Goal: Task Accomplishment & Management: Manage account settings

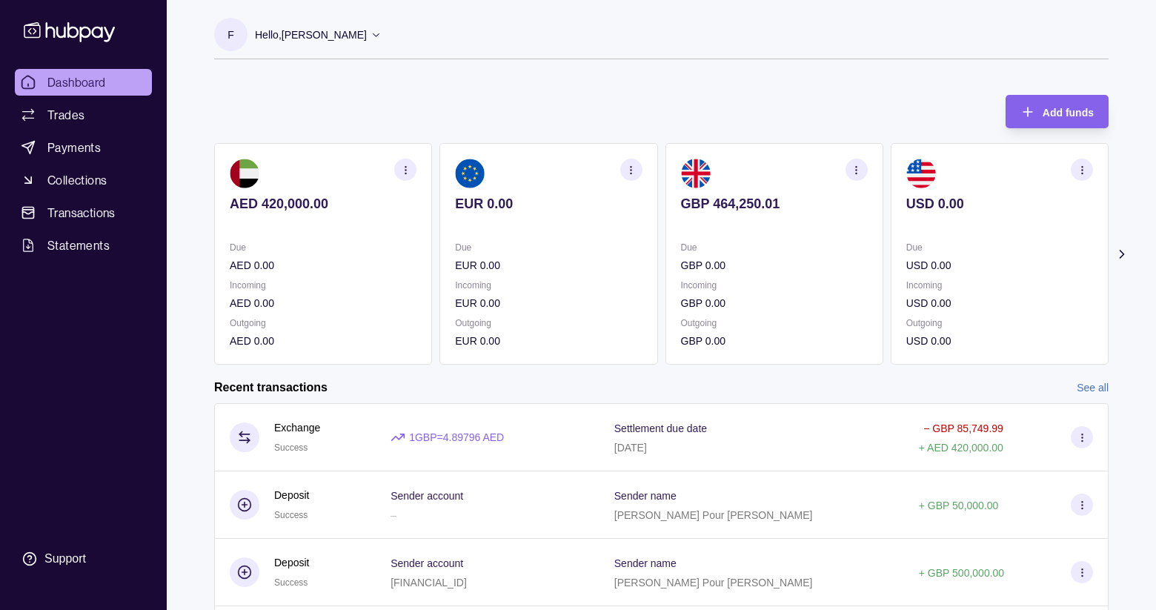
click at [1121, 256] on icon at bounding box center [1121, 254] width 15 height 15
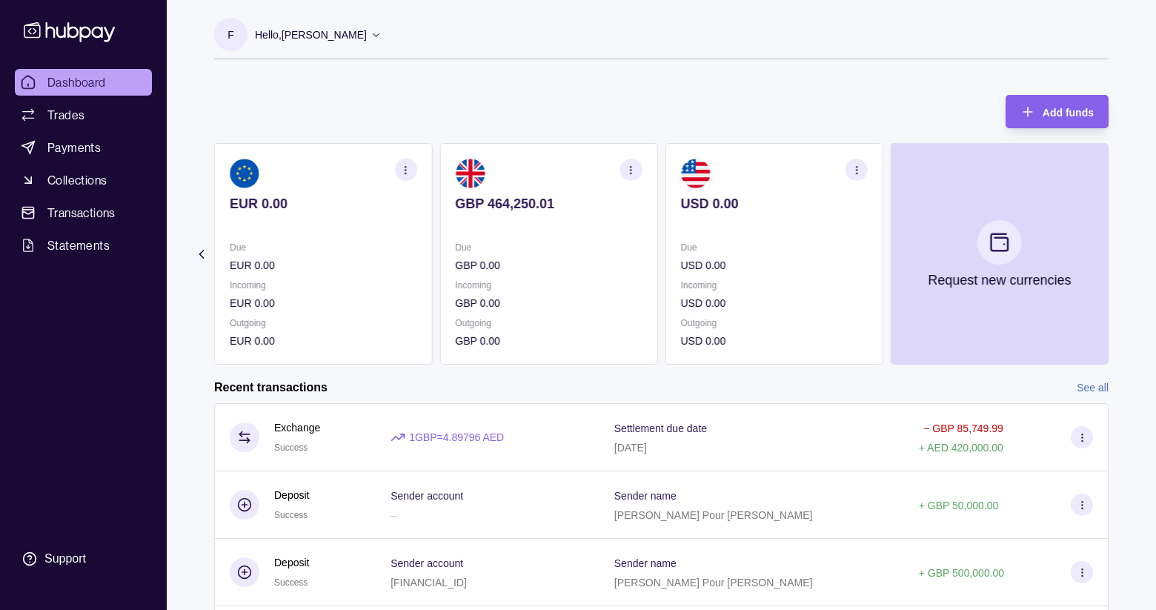
click at [209, 255] on section "Add funds AED 420,000.00 Due AED 0.00 Incoming AED 0.00 Outgoing AED 0.00 EUR 0…" at bounding box center [660, 425] width 953 height 690
click at [197, 255] on icon at bounding box center [201, 254] width 15 height 15
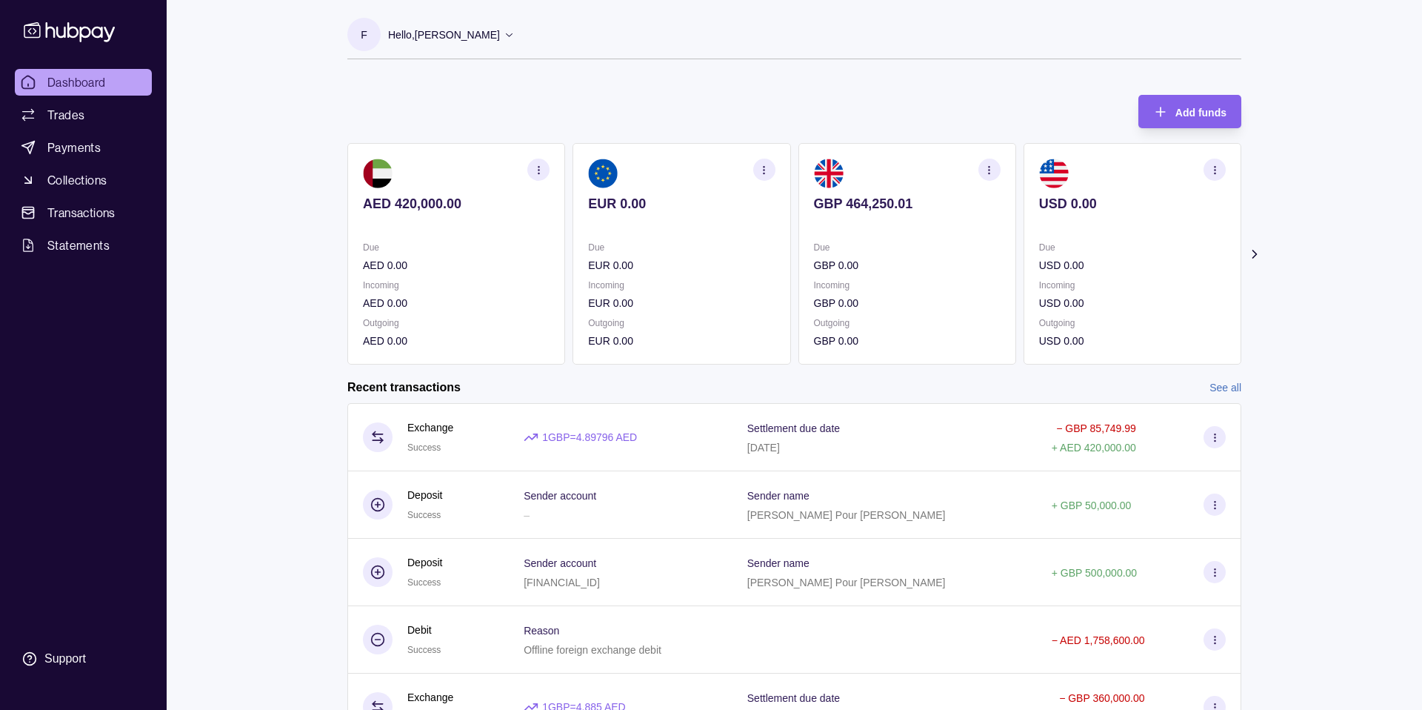
click at [1155, 254] on icon at bounding box center [1254, 254] width 15 height 15
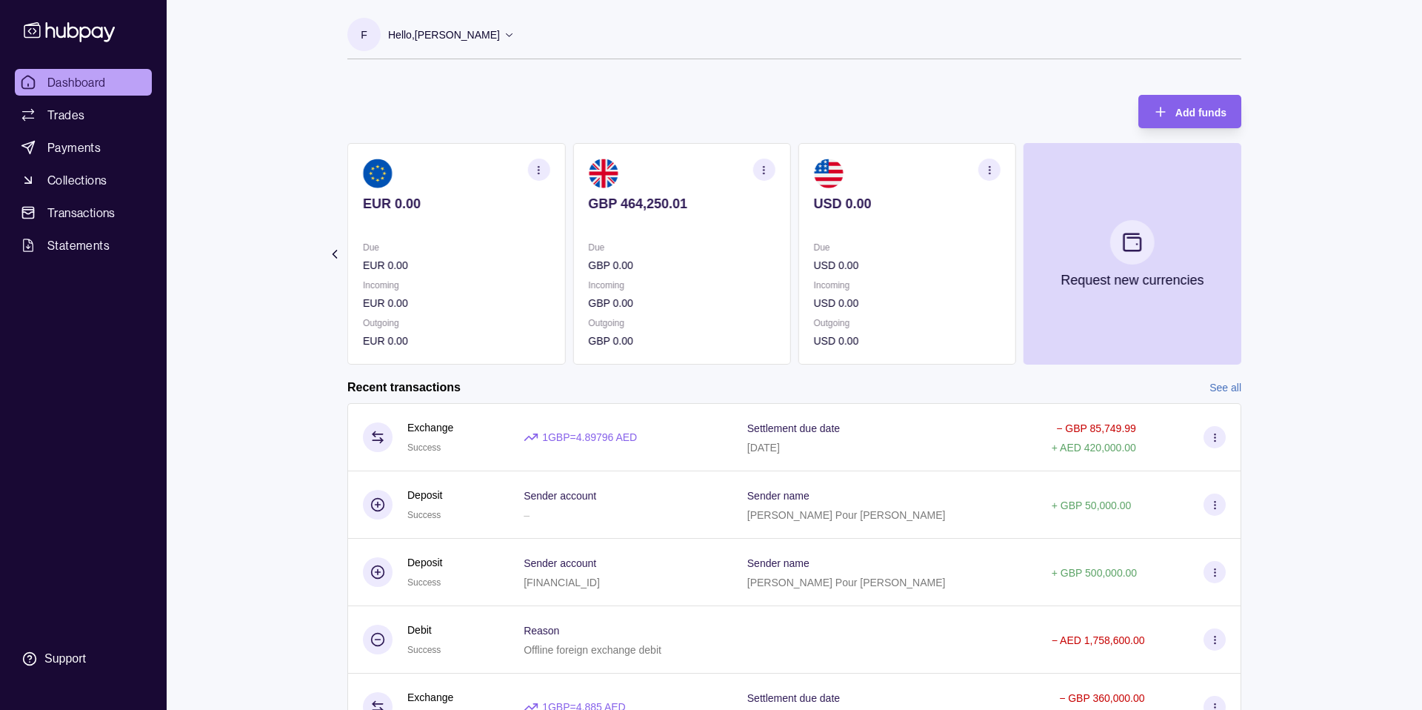
click at [1155, 301] on section "Add funds AED 420,000.00 Due AED 0.00 Incoming AED 0.00 Outgoing AED 0.00 EUR 0…" at bounding box center [794, 425] width 953 height 690
click at [339, 253] on icon at bounding box center [334, 254] width 15 height 15
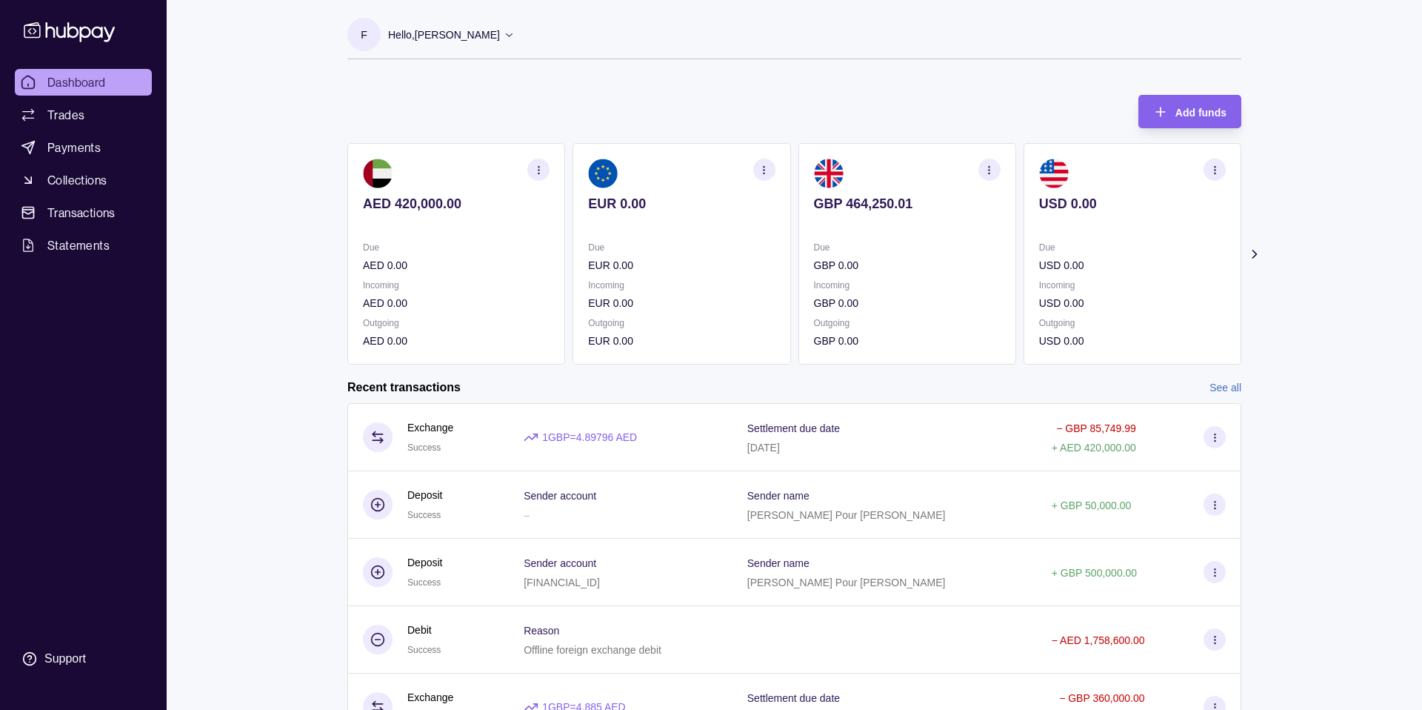
click at [489, 40] on p "Hello, [PERSON_NAME]" at bounding box center [444, 35] width 112 height 16
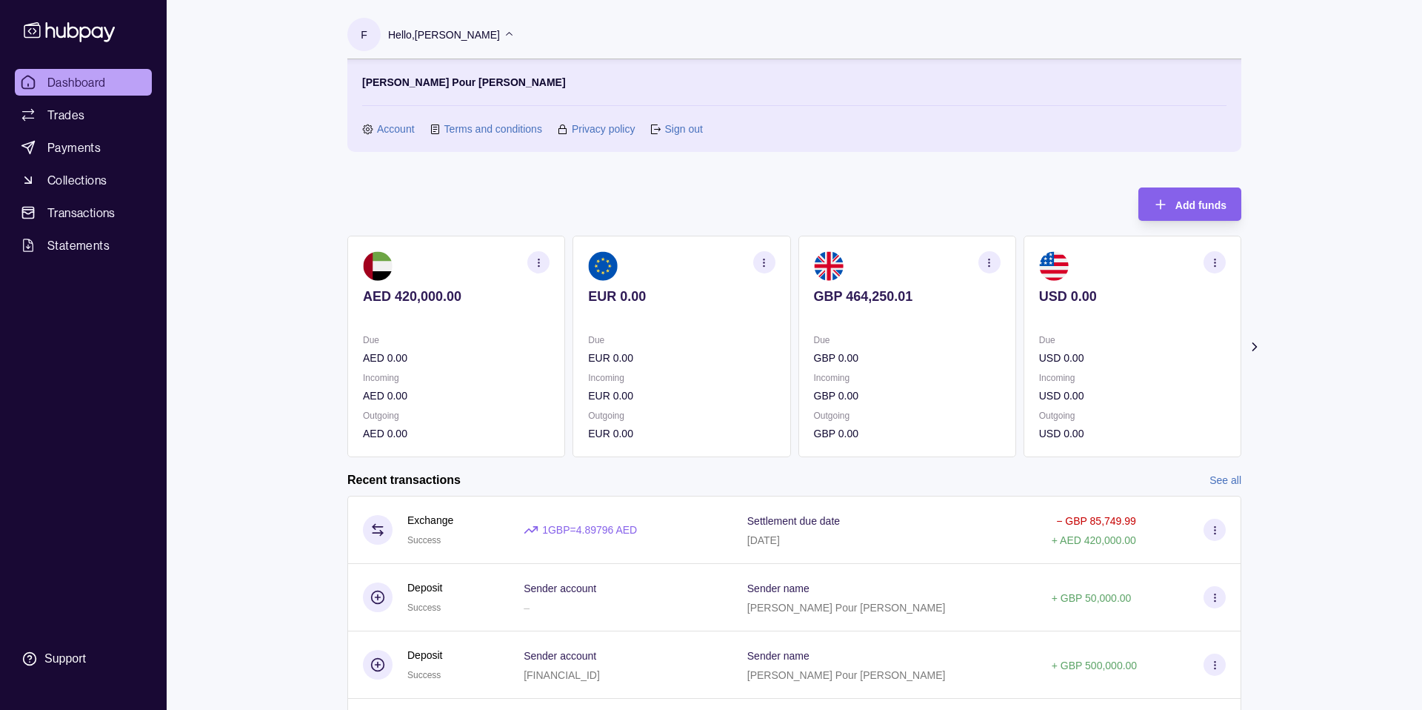
click at [490, 36] on p "Hello, [PERSON_NAME]" at bounding box center [444, 35] width 112 height 16
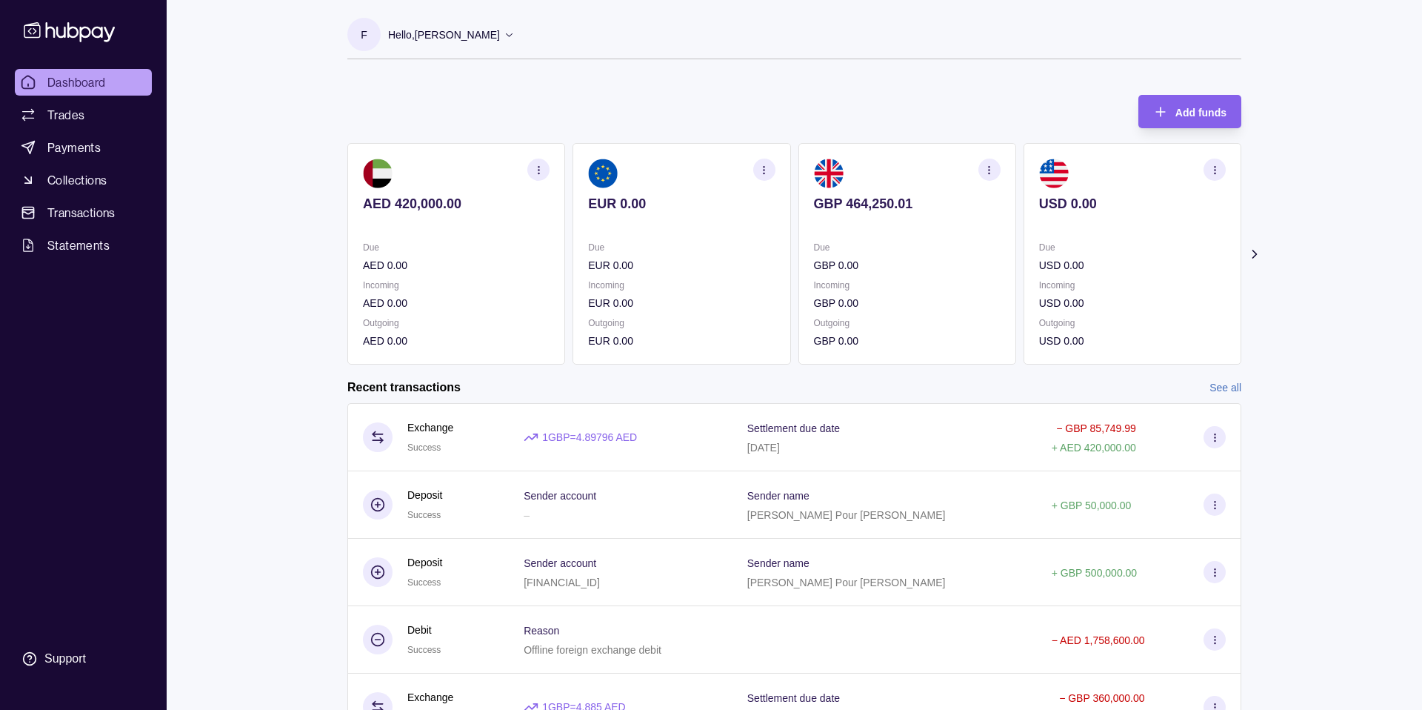
click at [1155, 256] on icon at bounding box center [1254, 254] width 15 height 15
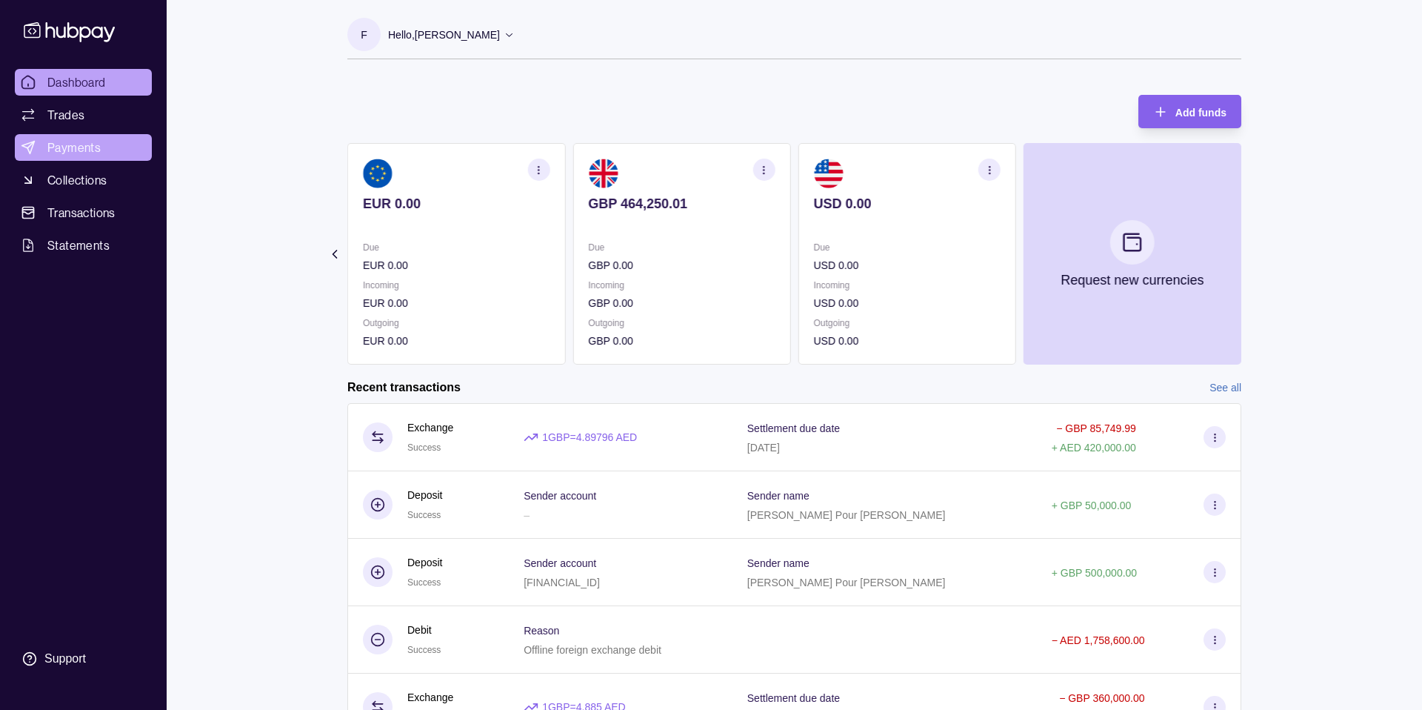
click at [75, 154] on span "Payments" at bounding box center [73, 148] width 53 height 18
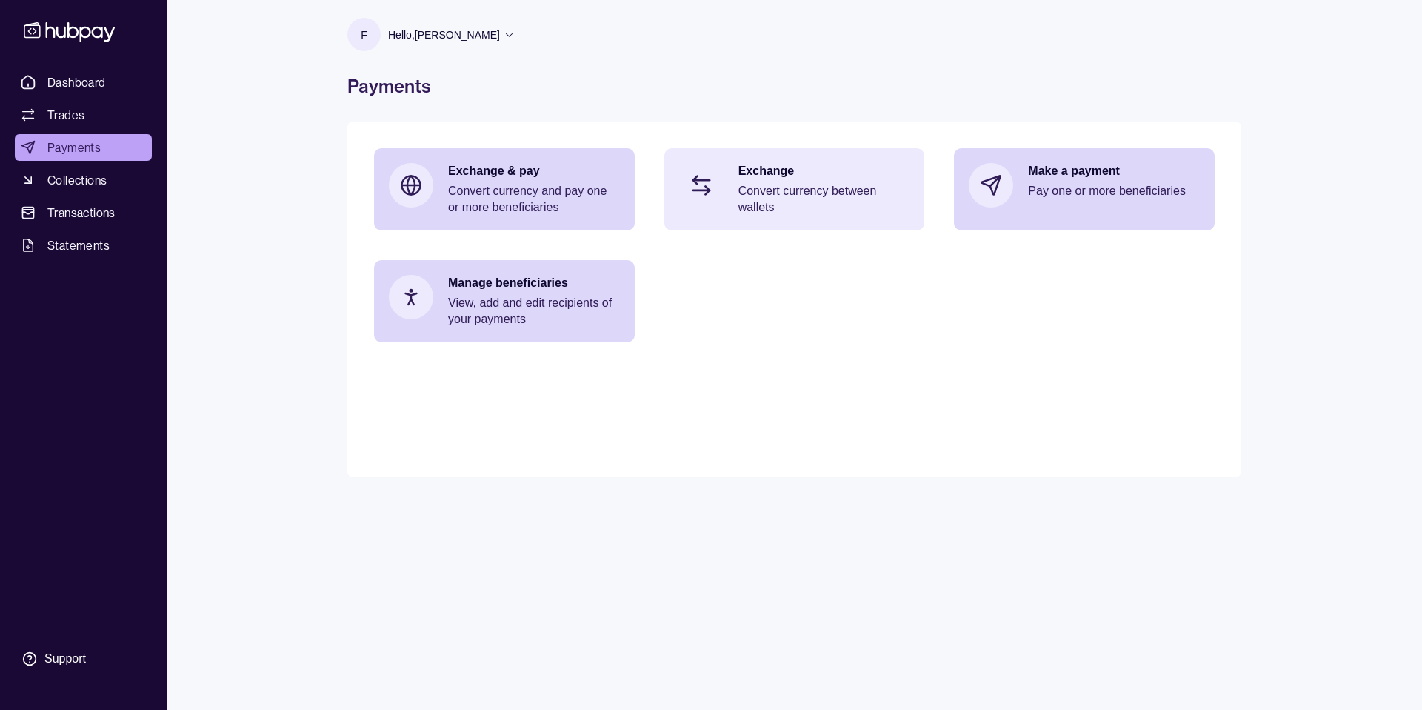
click at [799, 191] on p "Convert currency between wallets" at bounding box center [825, 199] width 172 height 33
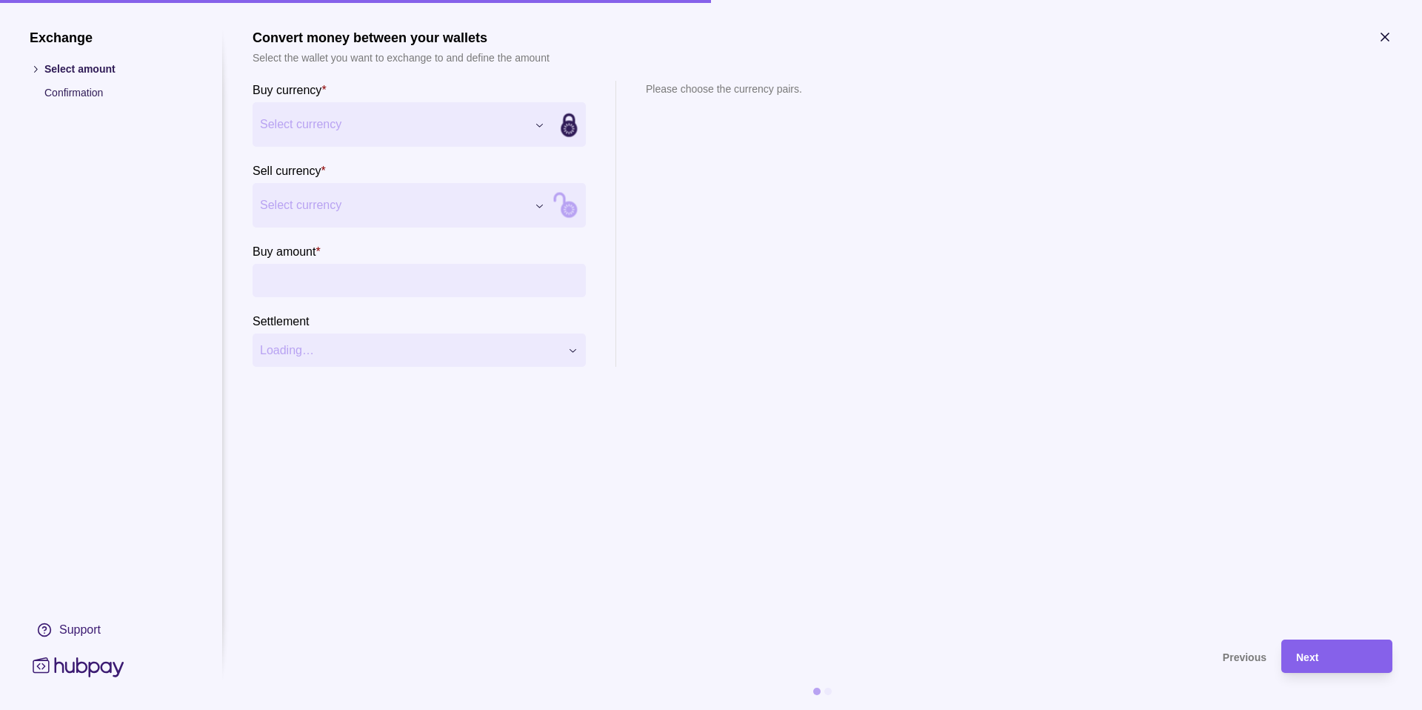
click at [344, 609] on div "Exchange Select amount Confirmation Support Convert money between your wallets …" at bounding box center [711, 710] width 1422 height 0
click at [803, 609] on div "Exchange Select amount Confirmation Support Convert money between your wallets …" at bounding box center [711, 710] width 1422 height 0
click at [377, 609] on div "Exchange Select amount Confirmation Support Convert money between your wallets …" at bounding box center [711, 710] width 1422 height 0
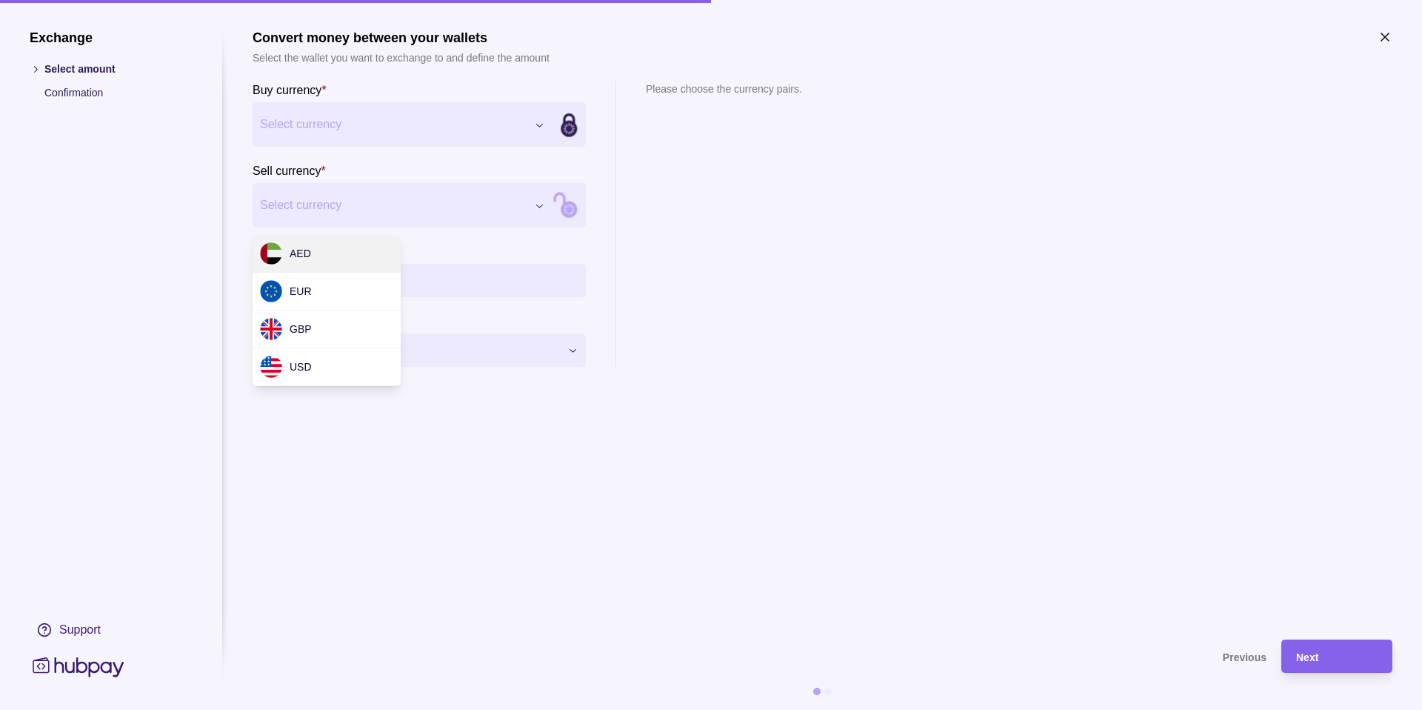
click at [379, 609] on div "Exchange Select amount Confirmation Support Convert money between your wallets …" at bounding box center [711, 710] width 1422 height 0
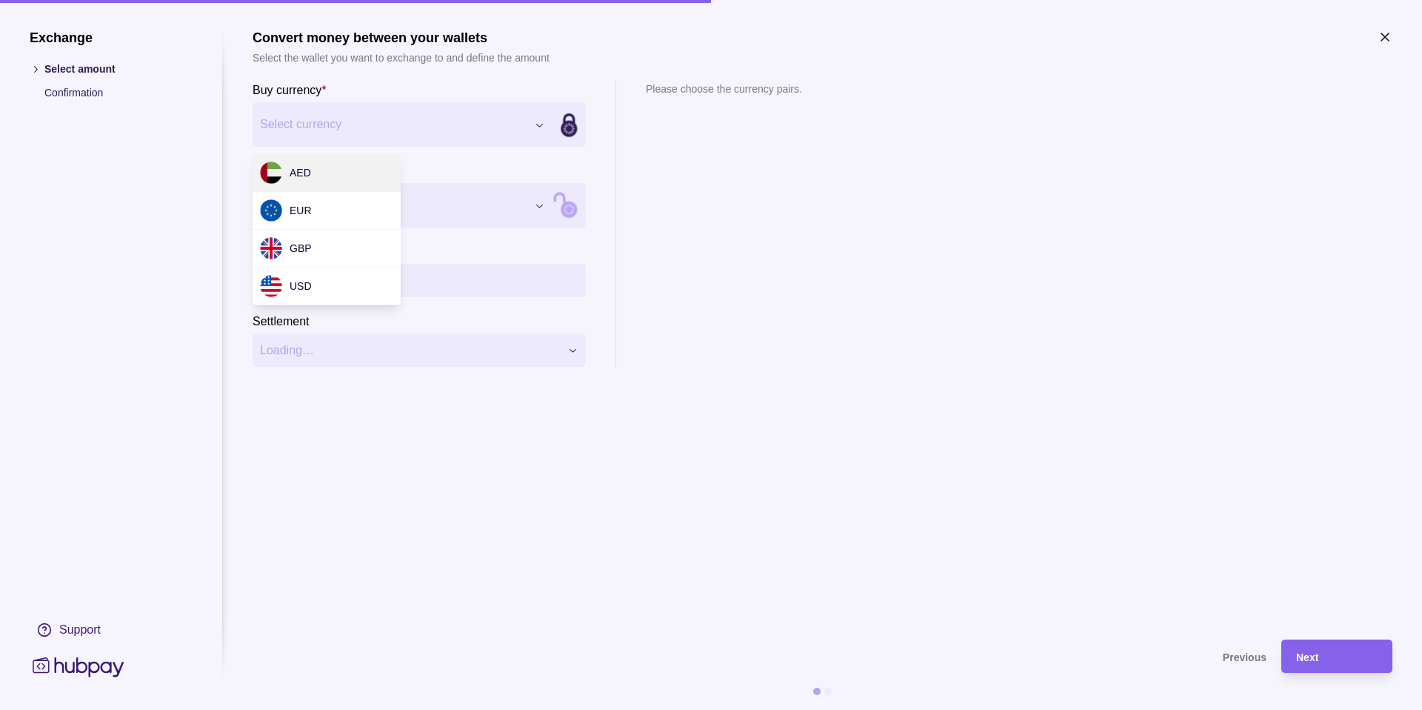
click at [369, 609] on div "Exchange Select amount Confirmation Support Convert money between your wallets …" at bounding box center [711, 710] width 1422 height 0
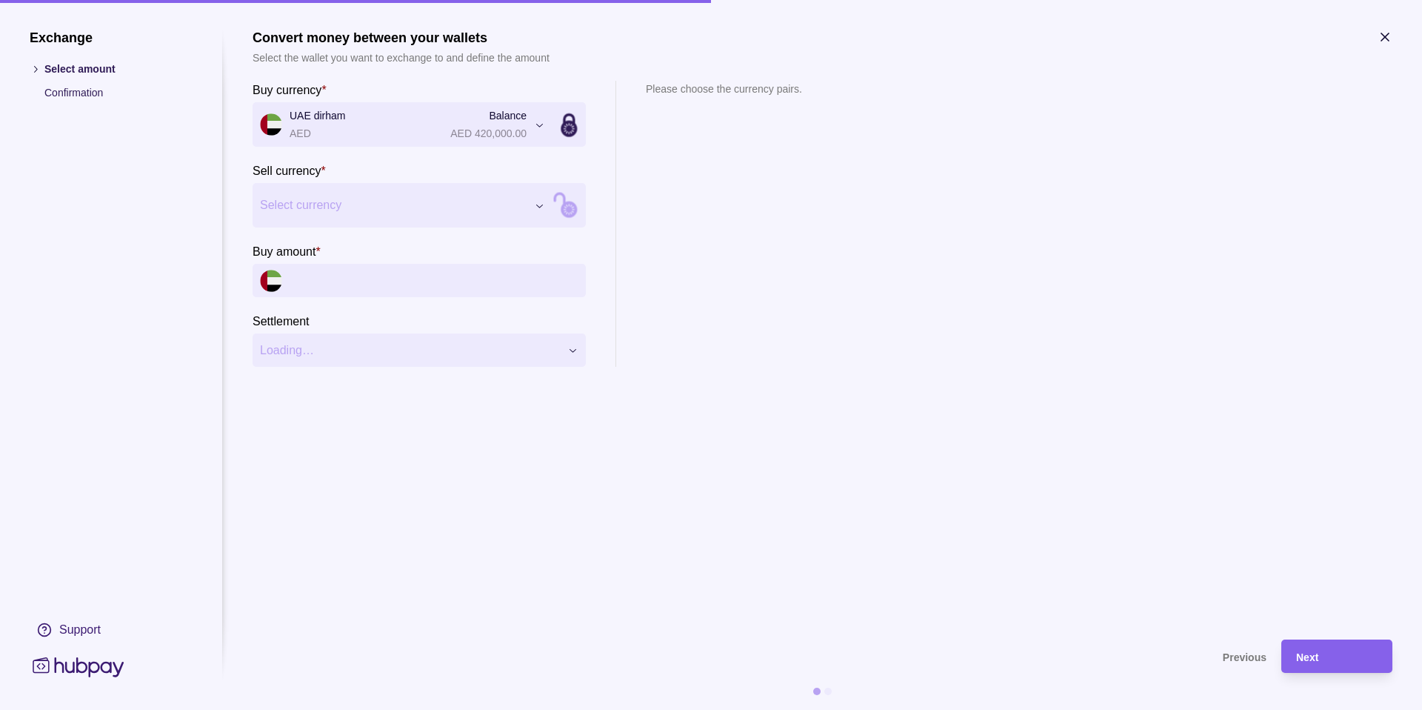
click at [333, 609] on div "Exchange Select amount Confirmation Support Convert money between your wallets …" at bounding box center [711, 710] width 1422 height 0
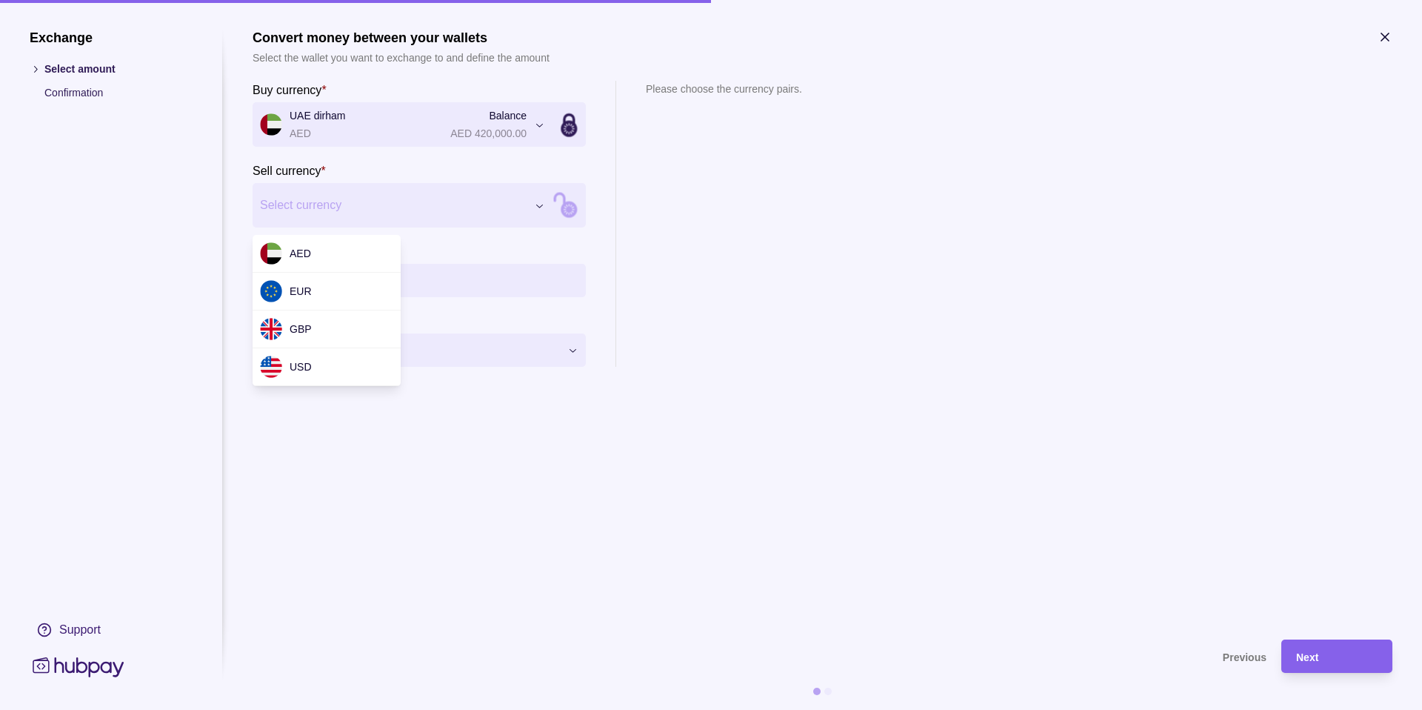
click at [759, 609] on div "Exchange Select amount Confirmation Support Convert money between your wallets …" at bounding box center [711, 710] width 1422 height 0
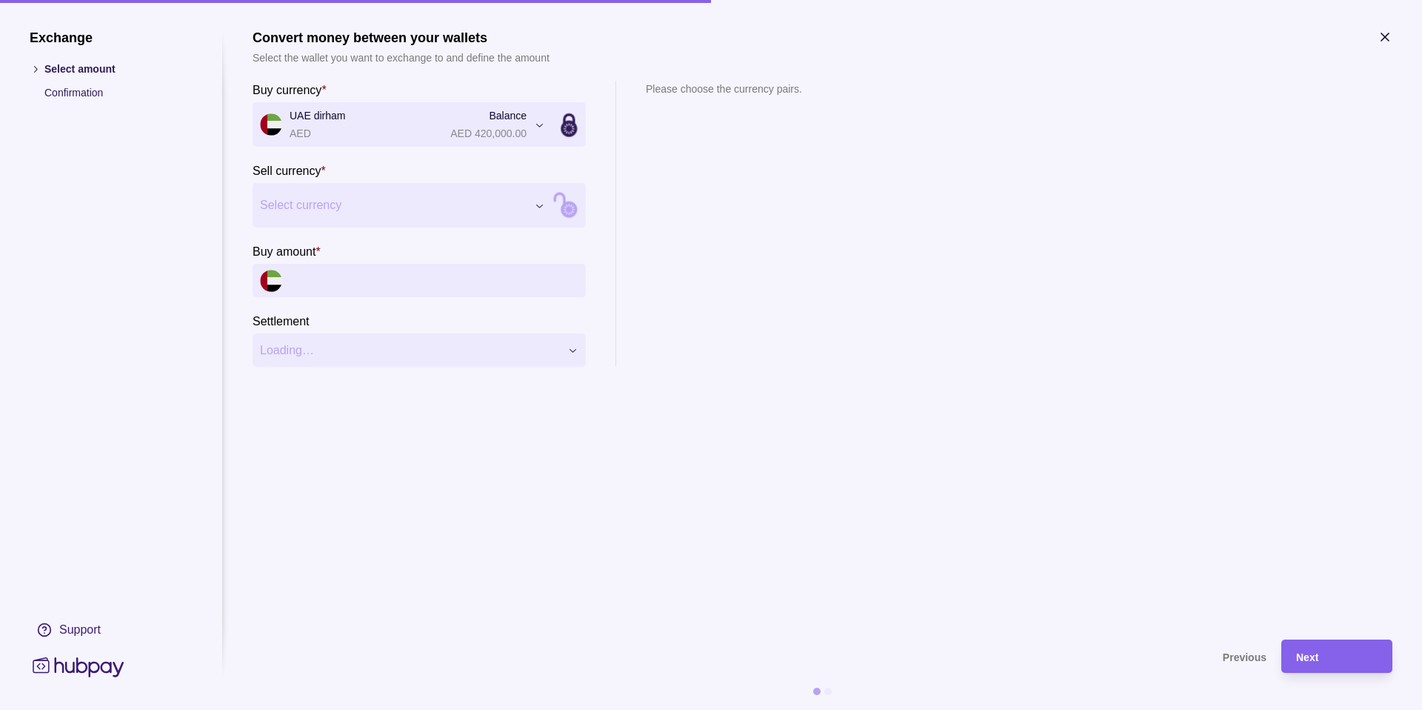
click at [486, 609] on div "Exchange Select amount Confirmation Support Convert money between your wallets …" at bounding box center [711, 710] width 1422 height 0
click at [713, 609] on div "Exchange Select amount Confirmation Support Convert money between your wallets …" at bounding box center [711, 710] width 1422 height 0
click at [1155, 41] on icon "button" at bounding box center [1385, 37] width 15 height 15
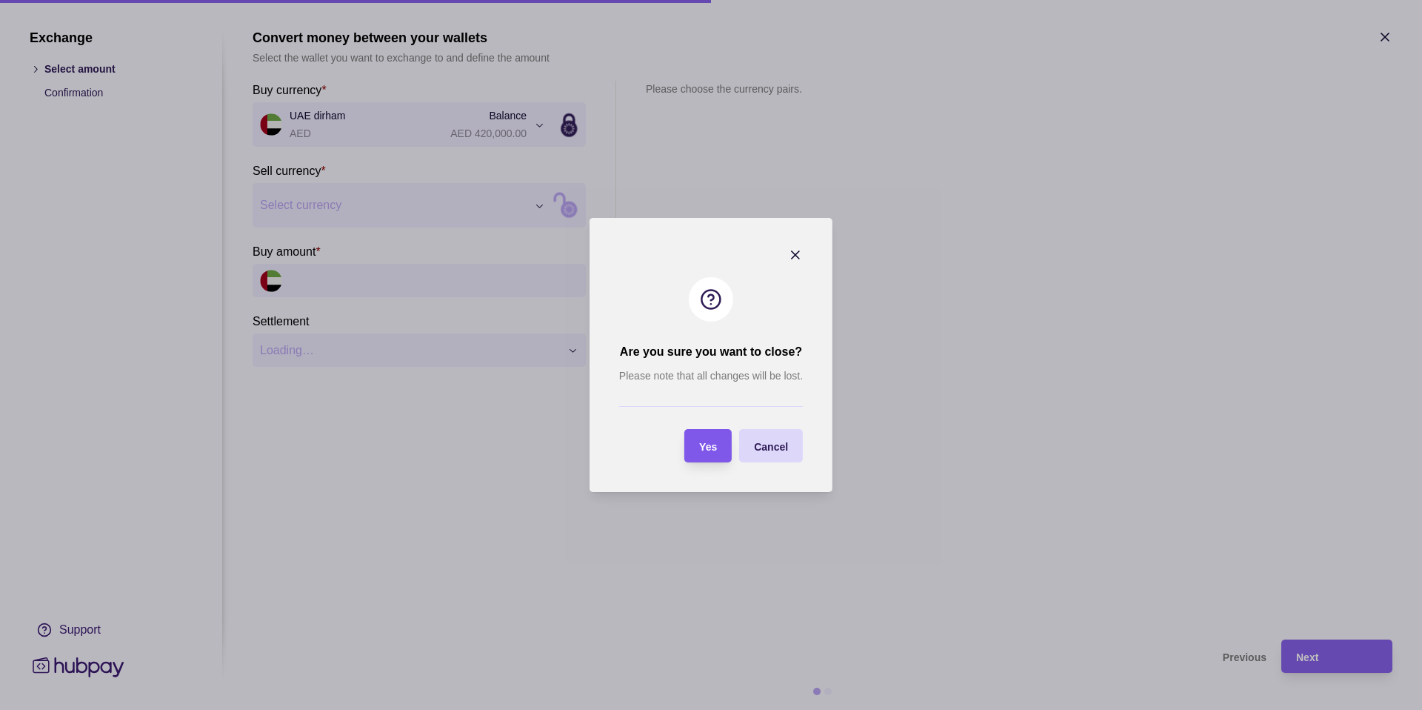
click at [728, 448] on section "Yes" at bounding box center [707, 445] width 47 height 33
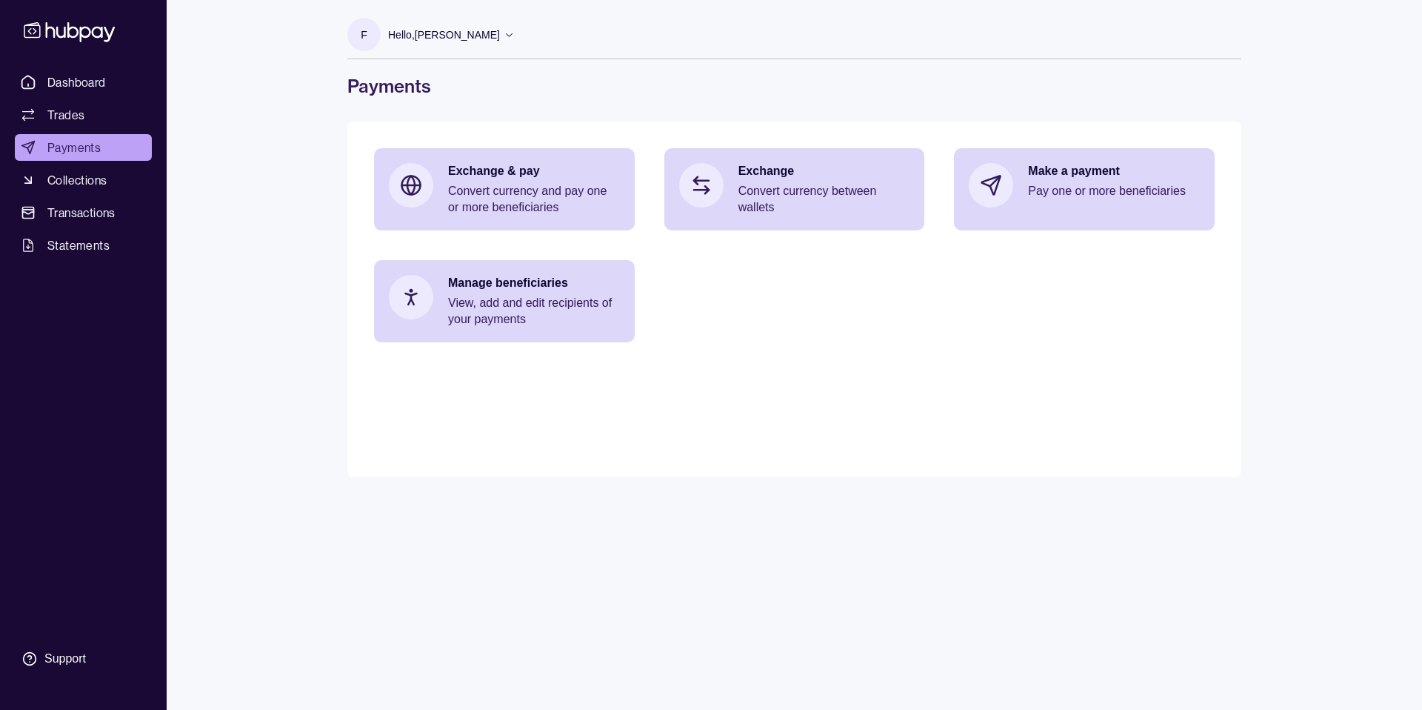
click at [416, 33] on p "Hello, [PERSON_NAME]" at bounding box center [444, 35] width 112 height 16
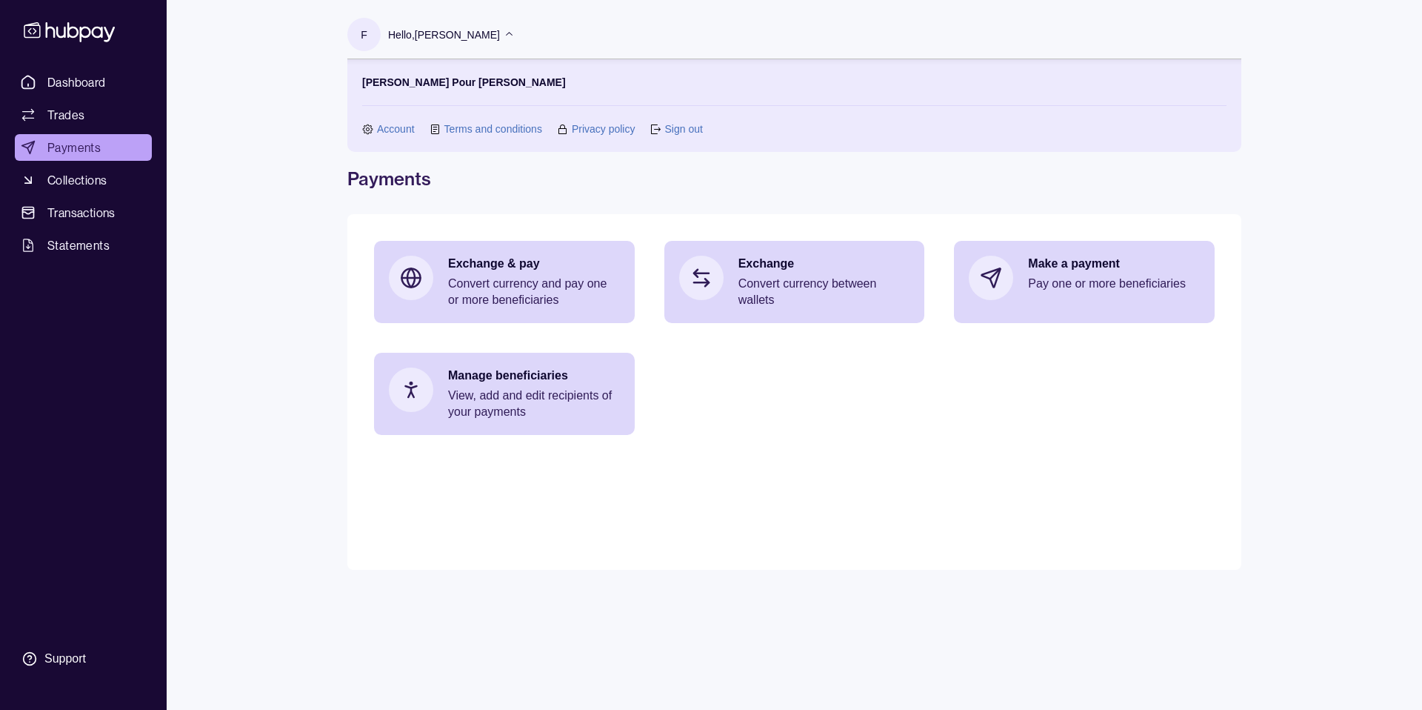
click at [669, 131] on link "Sign out" at bounding box center [683, 129] width 38 height 16
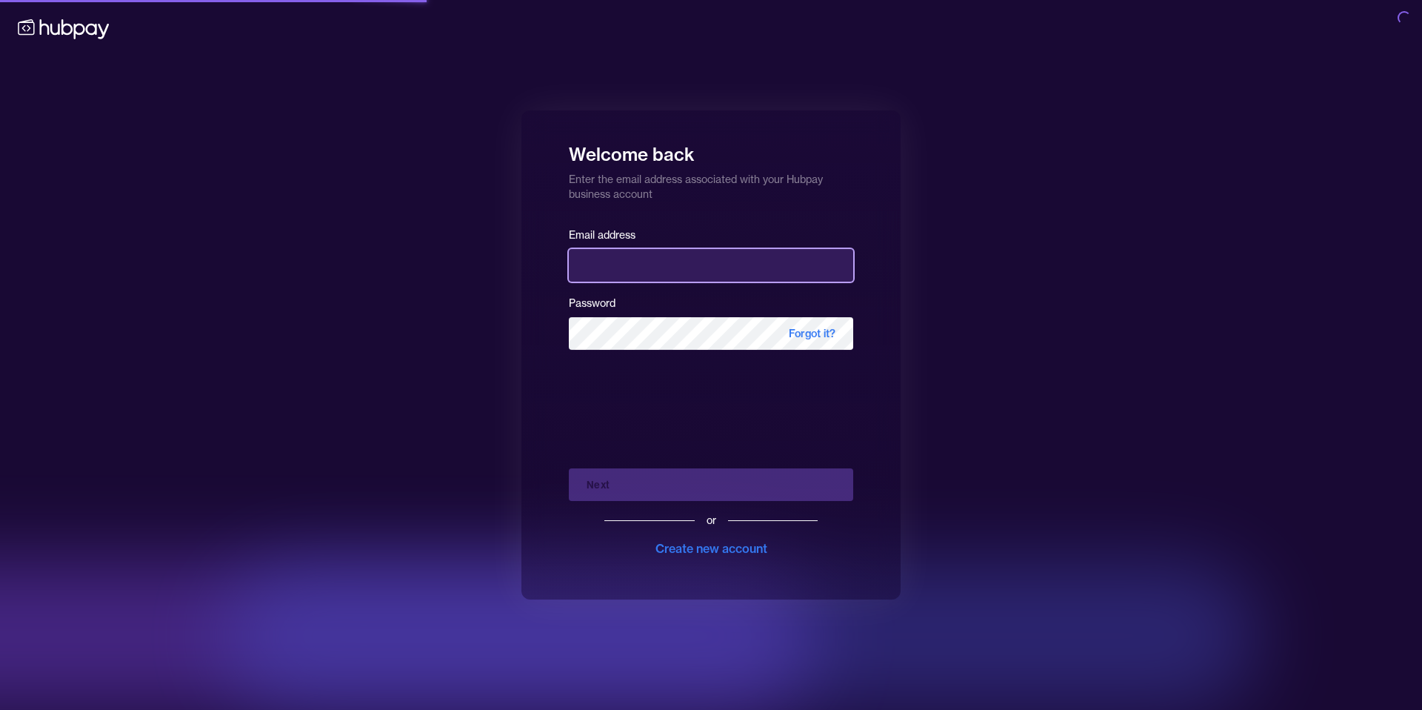
type input "**********"
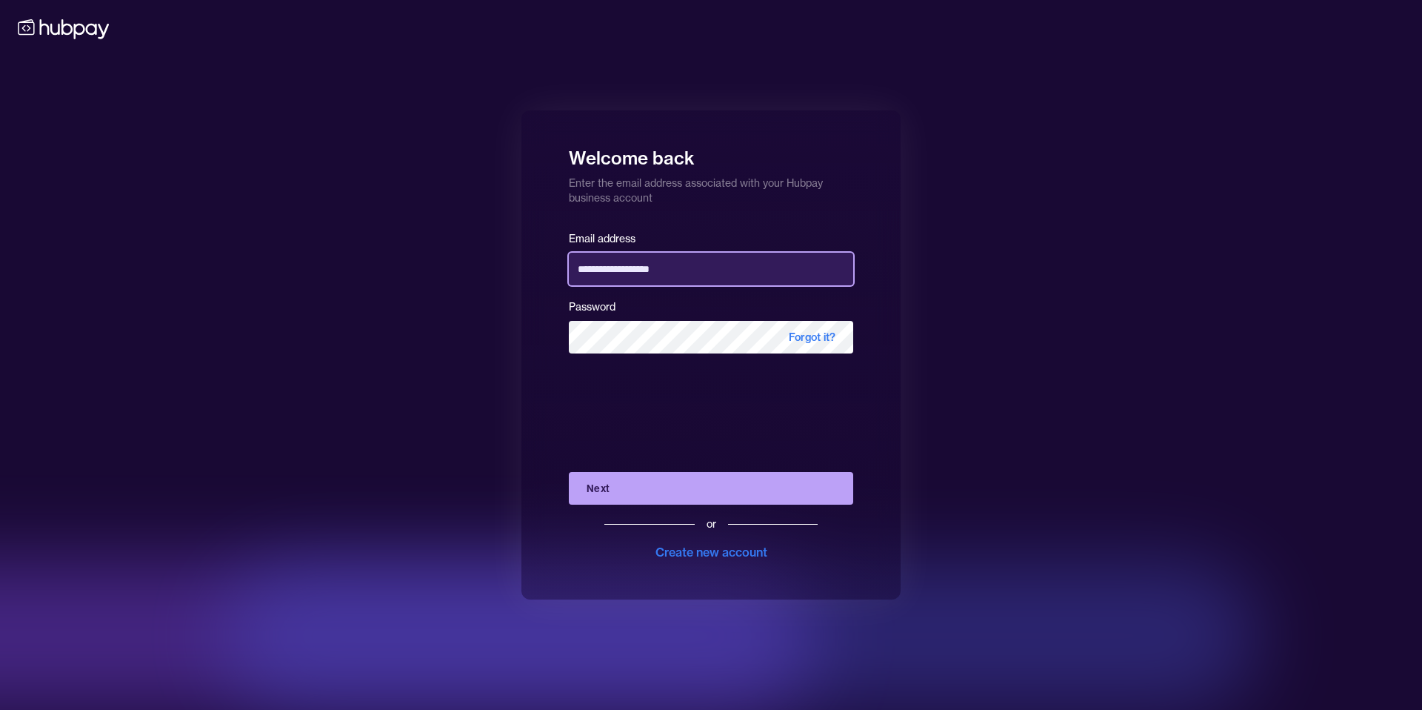
click at [697, 266] on input "**********" at bounding box center [711, 269] width 284 height 33
drag, startPoint x: 681, startPoint y: 268, endPoint x: 553, endPoint y: 273, distance: 127.5
click at [553, 273] on div "**********" at bounding box center [710, 354] width 379 height 489
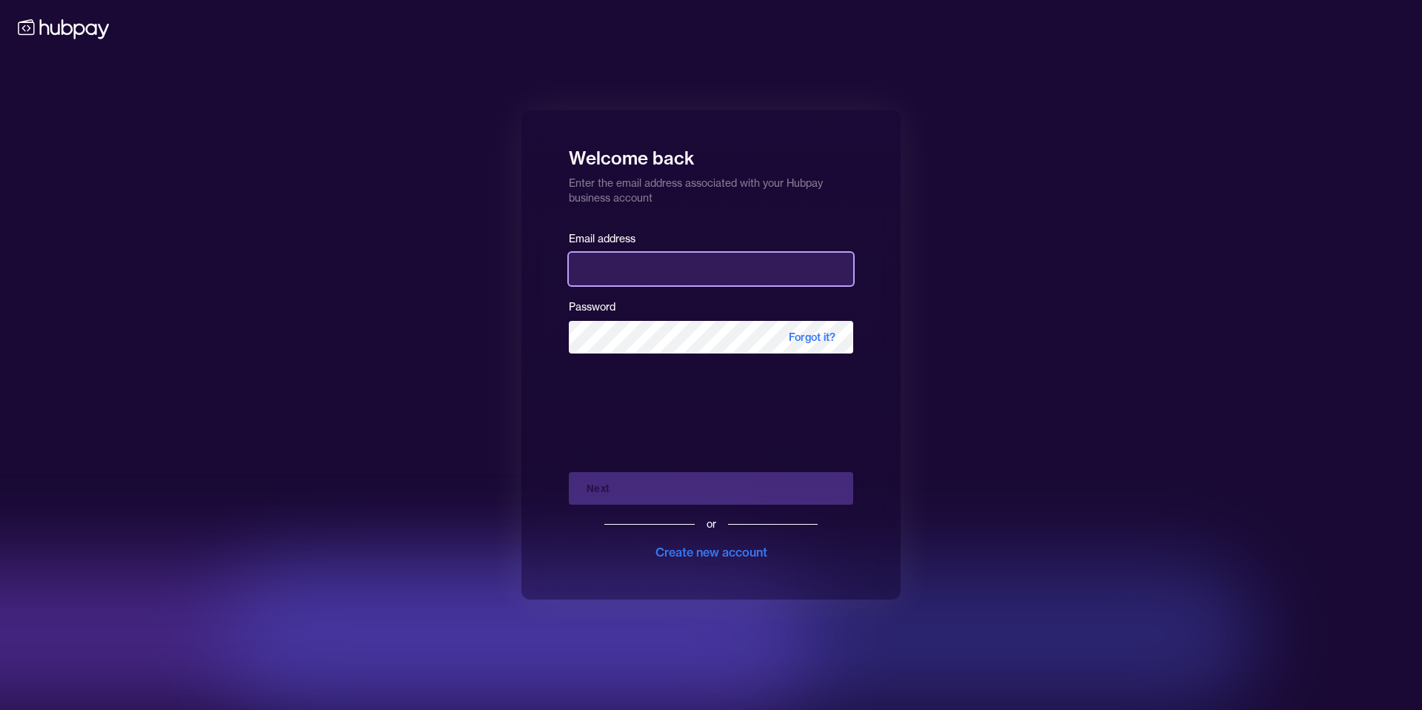
click at [614, 265] on input "email" at bounding box center [711, 269] width 284 height 33
type input "**********"
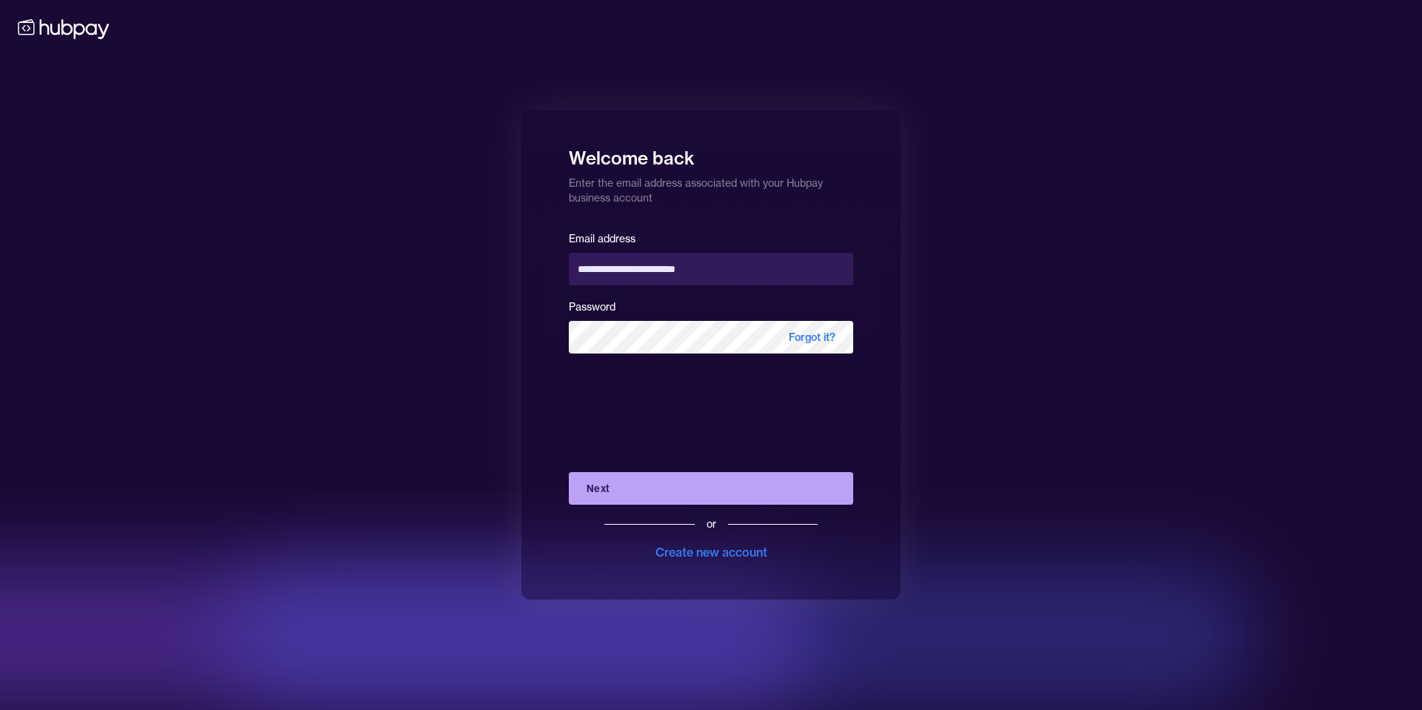
click at [970, 401] on div "**********" at bounding box center [711, 355] width 1422 height 710
click at [709, 485] on button "Next" at bounding box center [711, 488] width 284 height 33
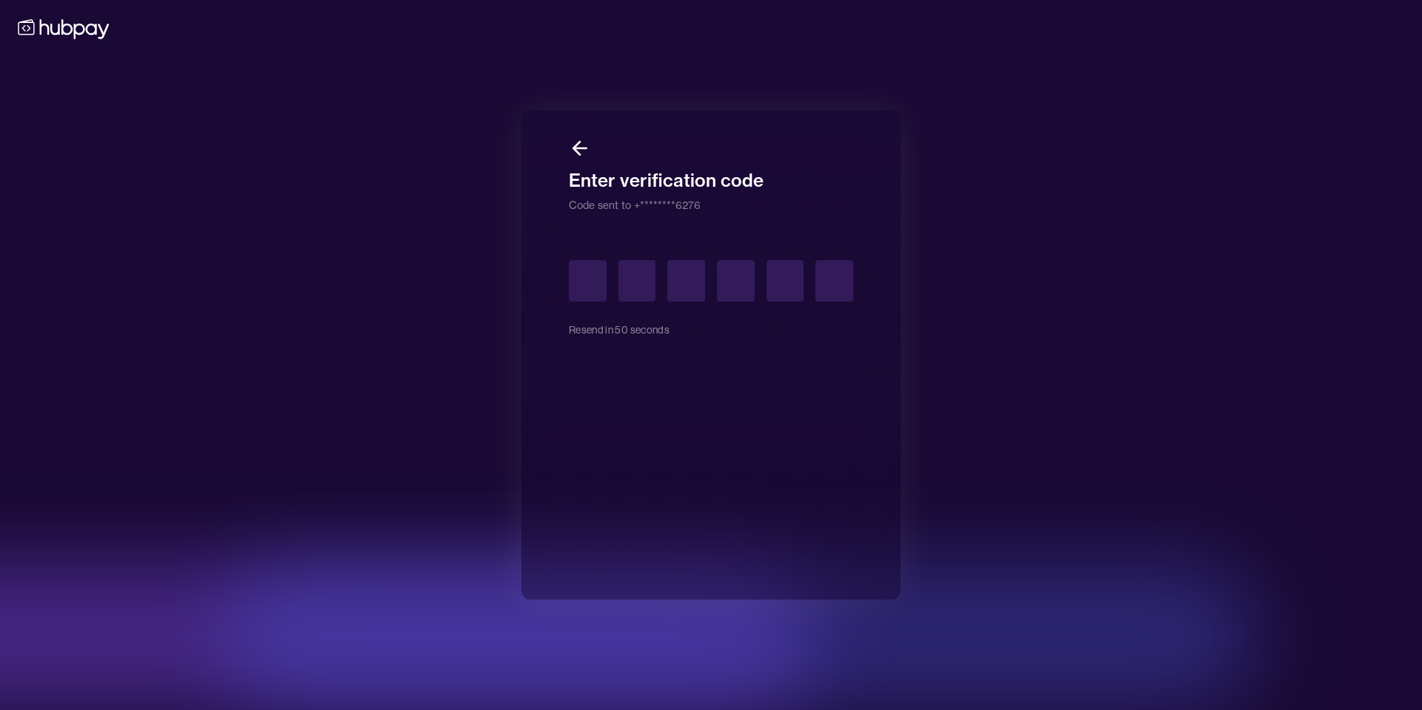
type input "*"
